Goal: Information Seeking & Learning: Learn about a topic

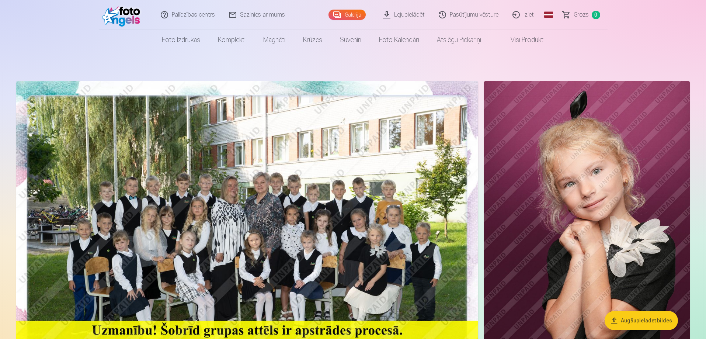
click at [138, 190] on img at bounding box center [247, 235] width 462 height 308
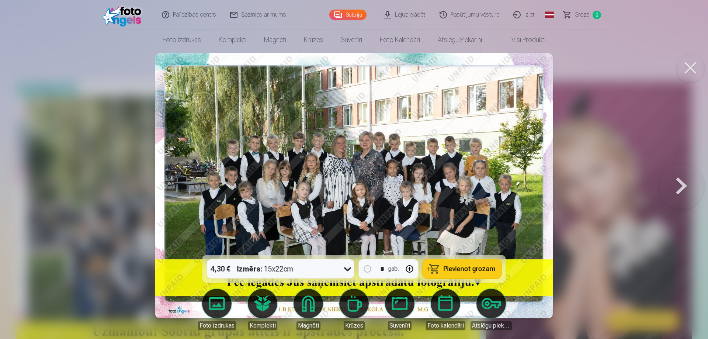
click at [385, 183] on img at bounding box center [353, 185] width 397 height 265
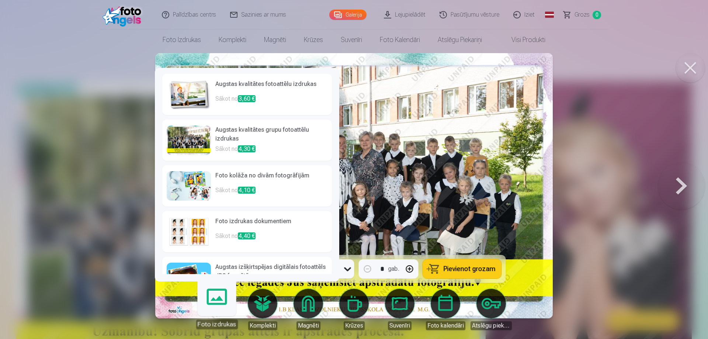
click at [183, 220] on img at bounding box center [189, 231] width 44 height 29
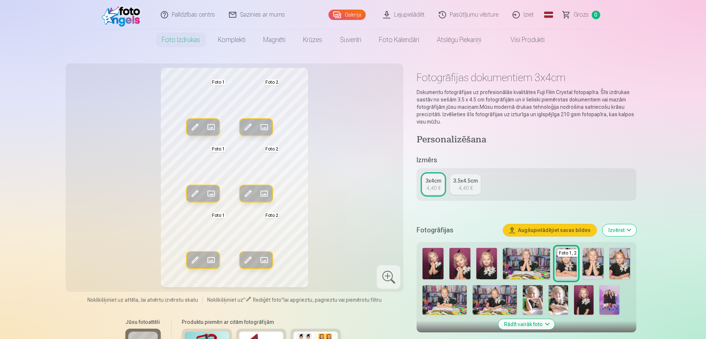
click at [245, 126] on span at bounding box center [248, 127] width 12 height 12
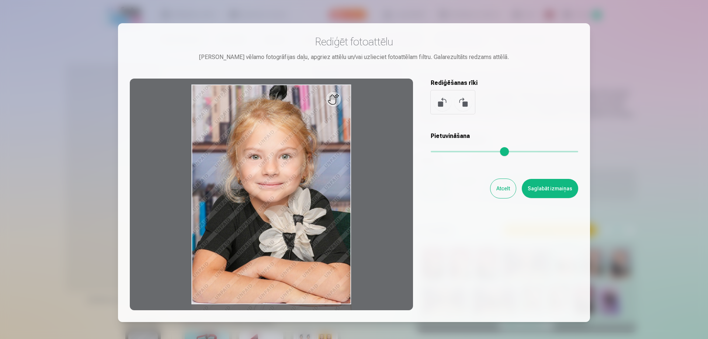
click at [372, 183] on div at bounding box center [271, 195] width 283 height 232
click at [498, 184] on button "Atcelt" at bounding box center [502, 188] width 25 height 19
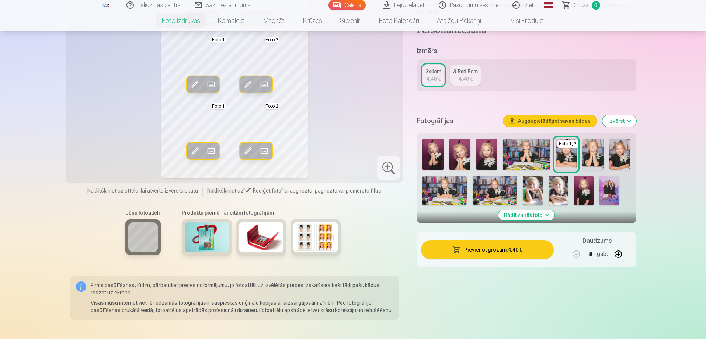
scroll to position [37, 0]
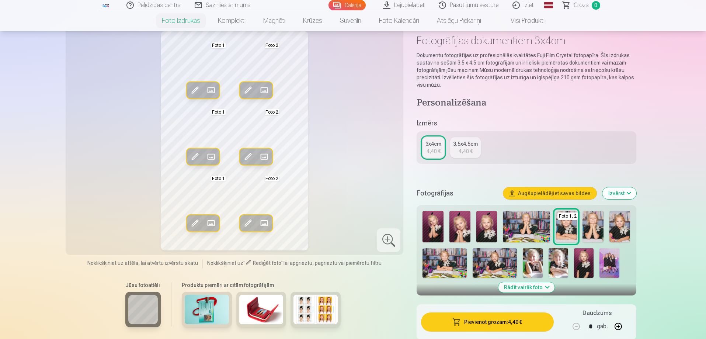
click at [594, 220] on img at bounding box center [593, 226] width 21 height 31
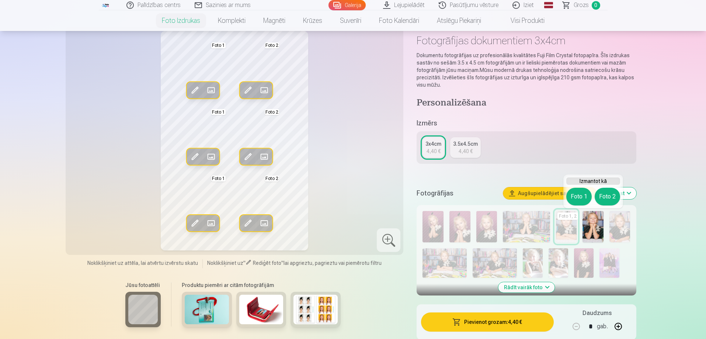
click at [594, 227] on img at bounding box center [593, 226] width 21 height 31
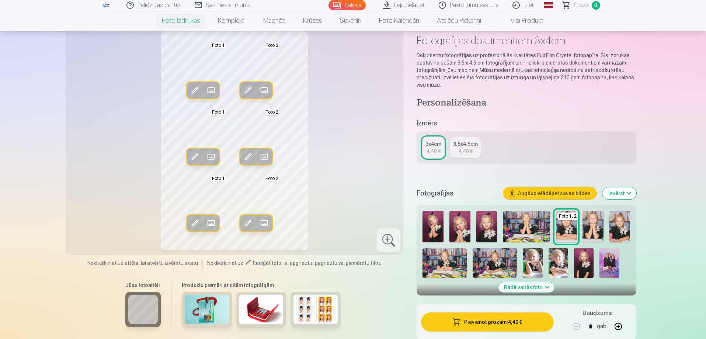
click at [594, 225] on img at bounding box center [593, 226] width 21 height 31
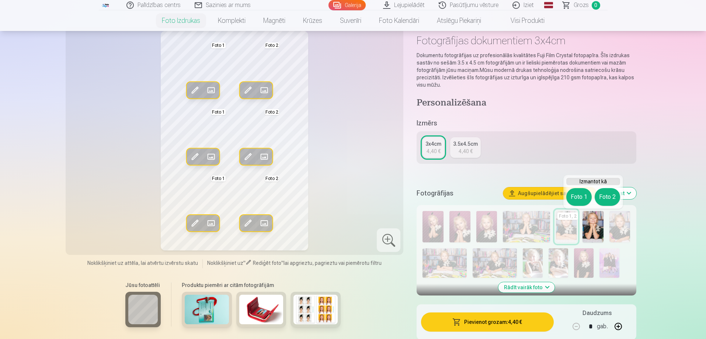
click at [594, 225] on img at bounding box center [593, 226] width 21 height 31
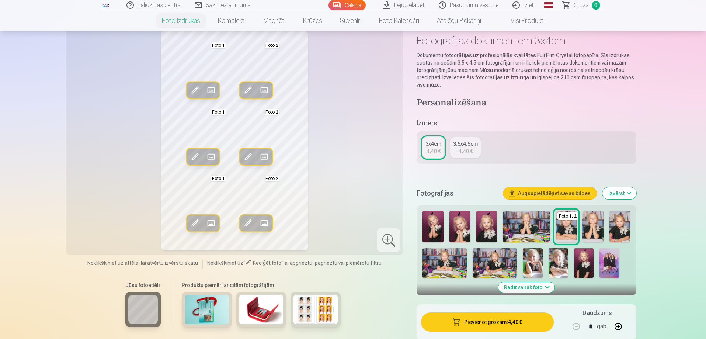
click at [595, 228] on img at bounding box center [593, 226] width 21 height 31
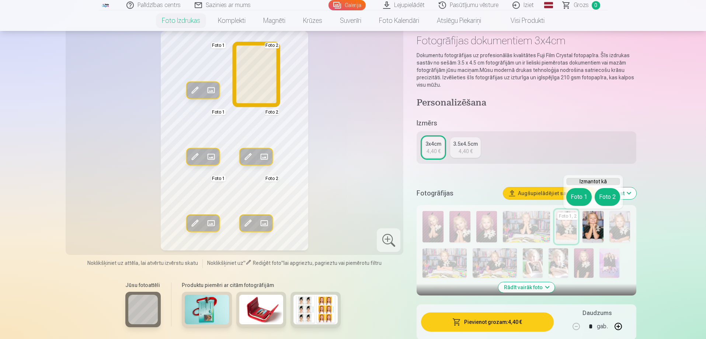
click at [605, 195] on button "Foto 2" at bounding box center [607, 197] width 25 height 18
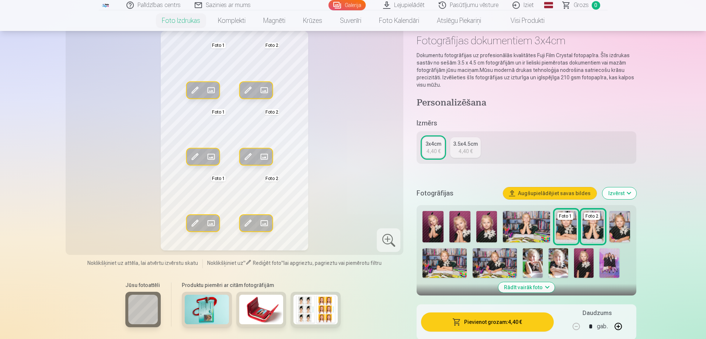
click at [619, 226] on img at bounding box center [619, 226] width 21 height 31
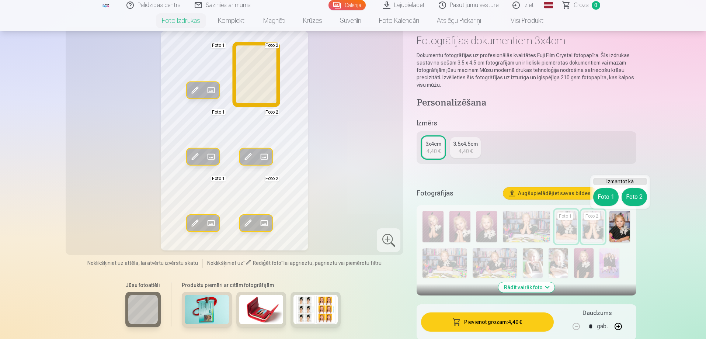
click at [632, 197] on button "Foto 2" at bounding box center [634, 197] width 25 height 18
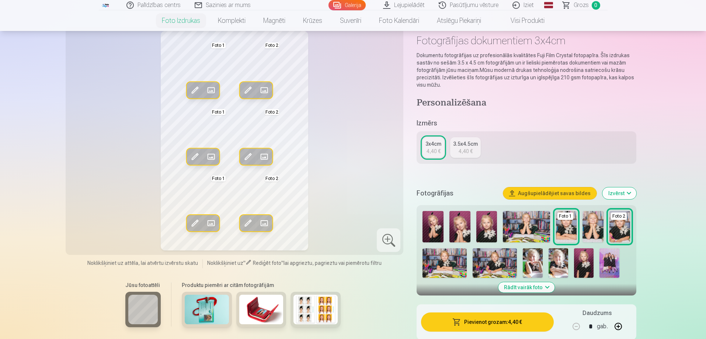
click at [561, 266] on img at bounding box center [559, 262] width 20 height 29
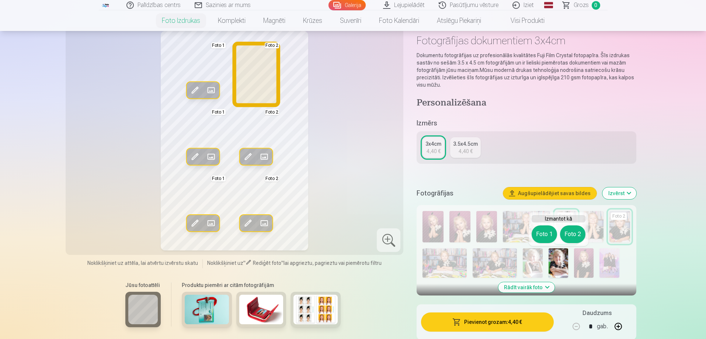
click at [575, 231] on button "Foto 2" at bounding box center [572, 234] width 25 height 18
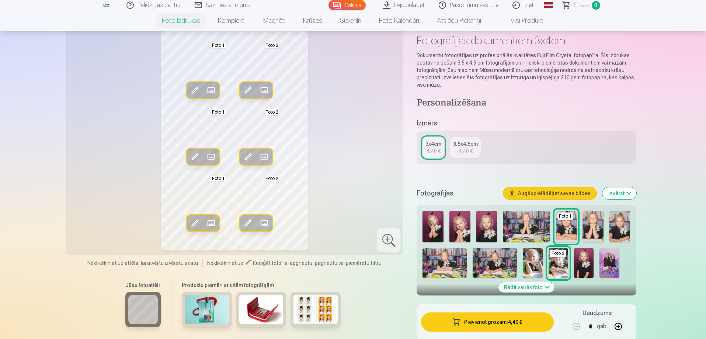
click at [584, 257] on img at bounding box center [584, 262] width 20 height 29
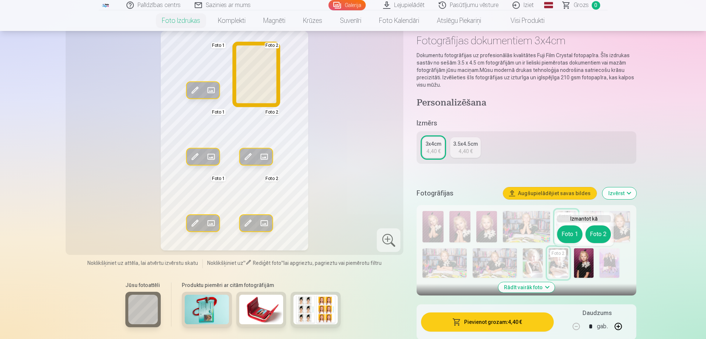
click at [601, 233] on button "Foto 2" at bounding box center [597, 234] width 25 height 18
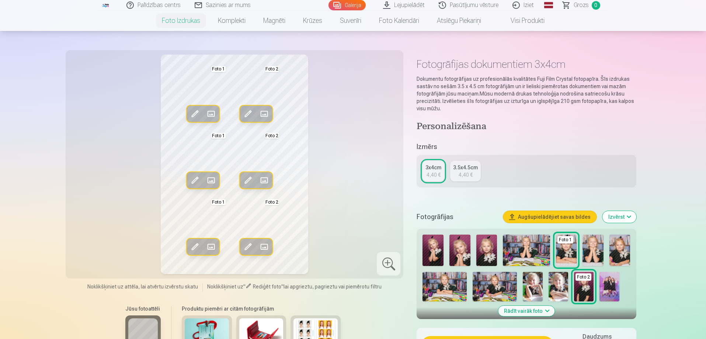
scroll to position [0, 0]
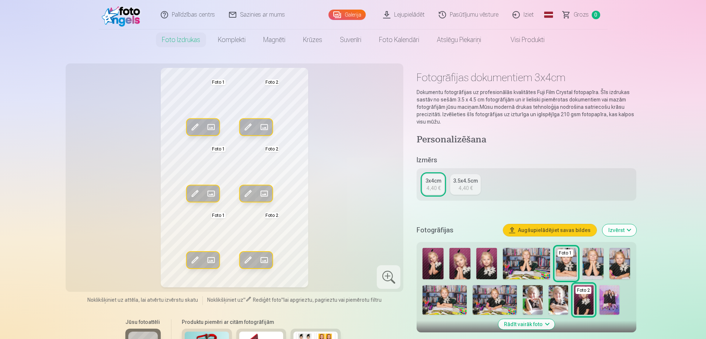
click at [340, 14] on link "Galerija" at bounding box center [347, 15] width 37 height 10
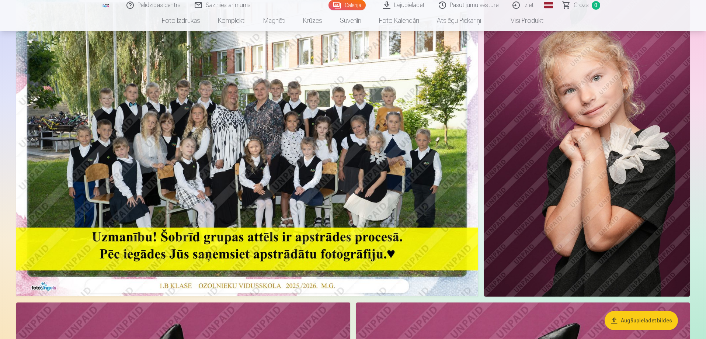
scroll to position [111, 0]
